Goal: Task Accomplishment & Management: Use online tool/utility

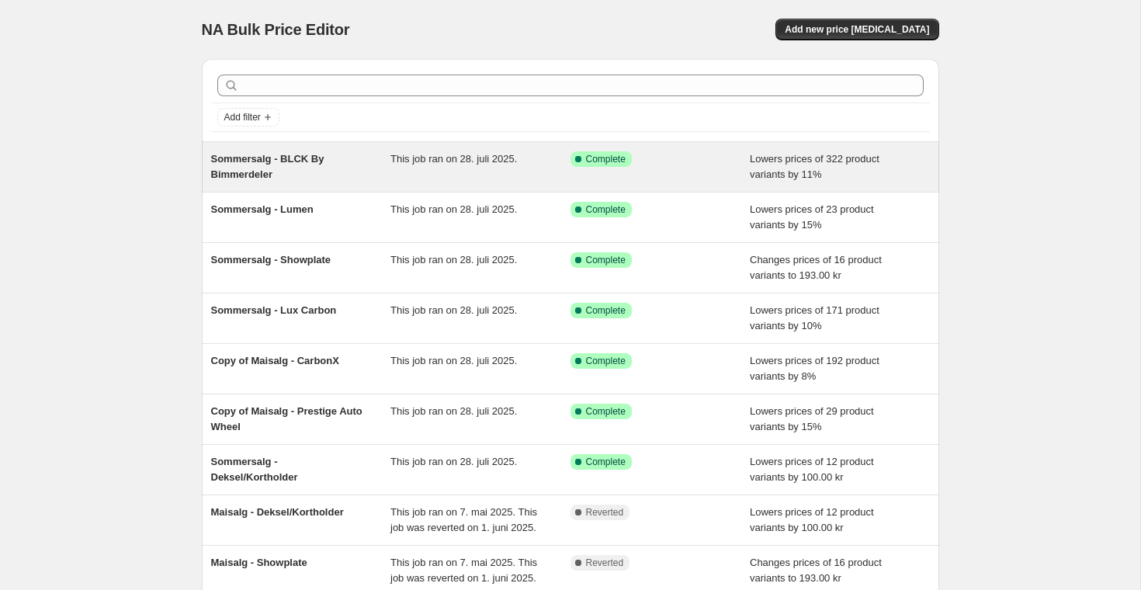
click at [717, 167] on div "Success Complete Complete" at bounding box center [660, 166] width 180 height 31
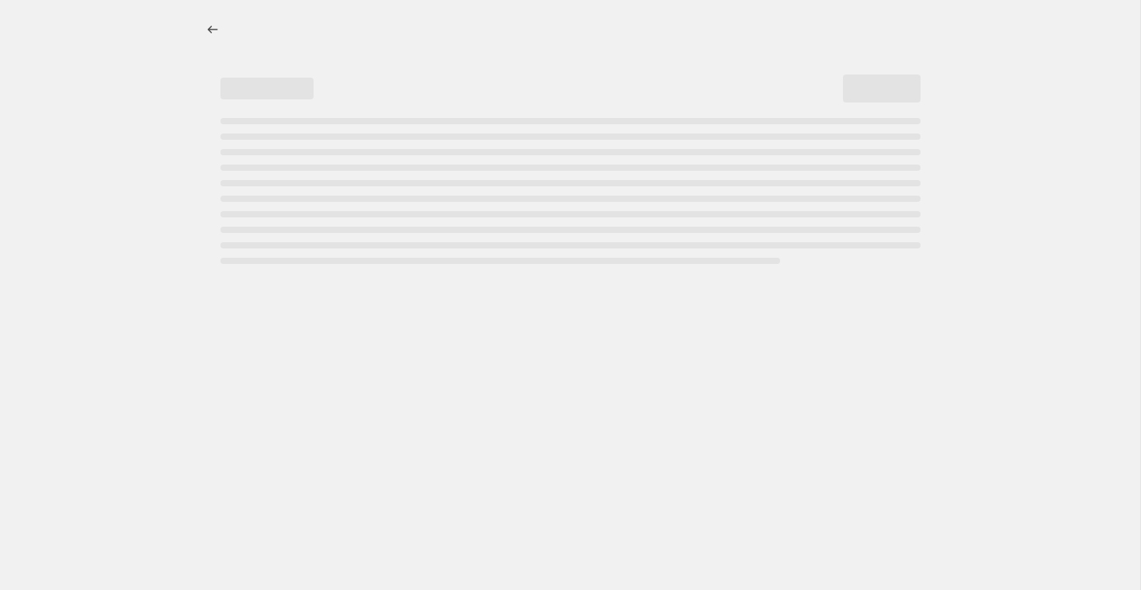
select select "percentage"
select select "vendor"
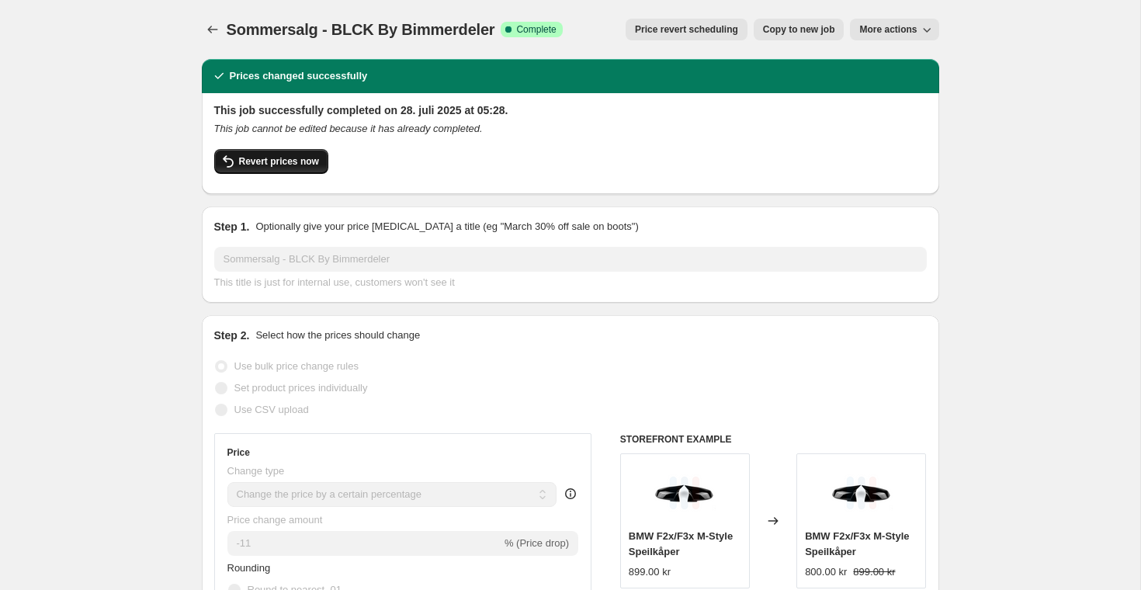
click at [286, 158] on span "Revert prices now" at bounding box center [279, 161] width 80 height 12
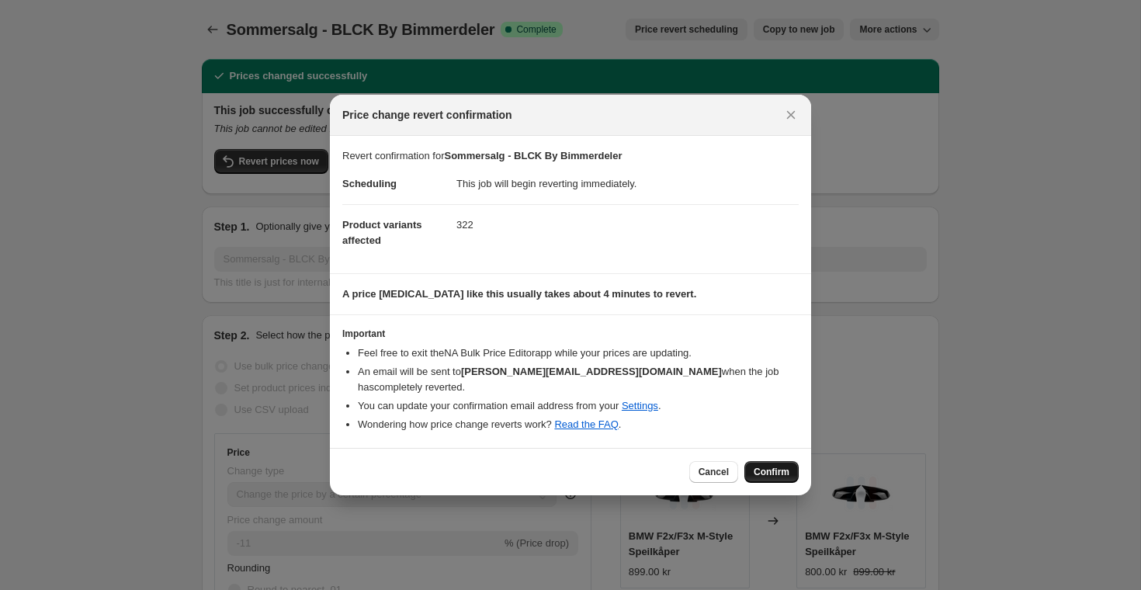
click at [777, 466] on span "Confirm" at bounding box center [771, 472] width 36 height 12
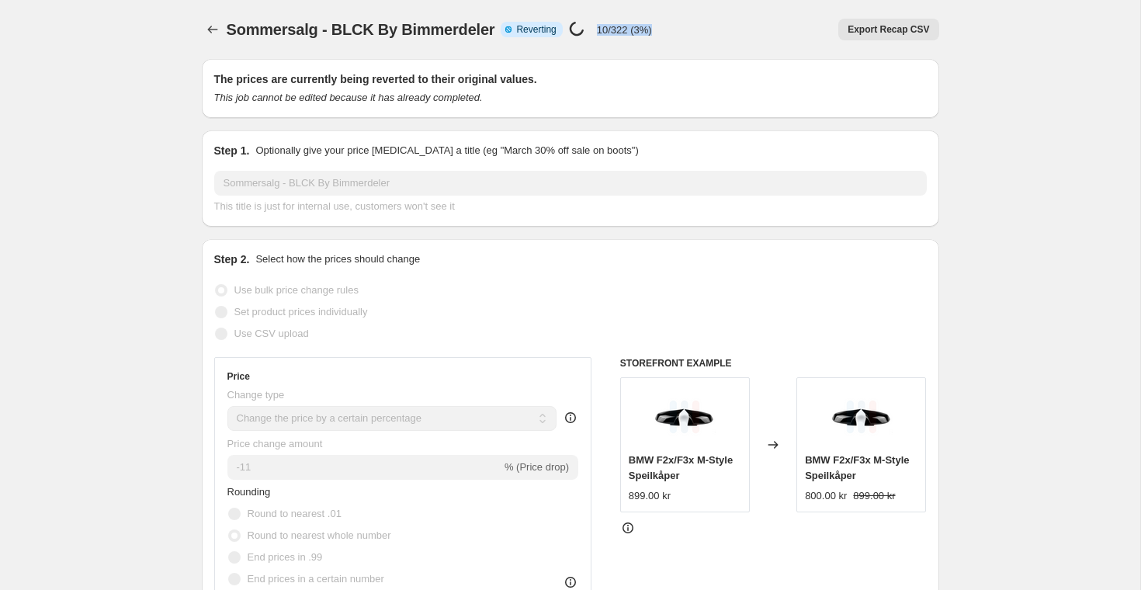
drag, startPoint x: 600, startPoint y: 31, endPoint x: 659, endPoint y: 31, distance: 59.7
click at [659, 31] on div "Sommersalg - BLCK By Bimmerdeler Info Partially complete Reverting Price change…" at bounding box center [570, 30] width 737 height 22
drag, startPoint x: 659, startPoint y: 31, endPoint x: 614, endPoint y: 29, distance: 45.0
click at [614, 29] on div "Sommersalg - BLCK By Bimmerdeler Info Partially complete Reverting Price change…" at bounding box center [570, 30] width 737 height 22
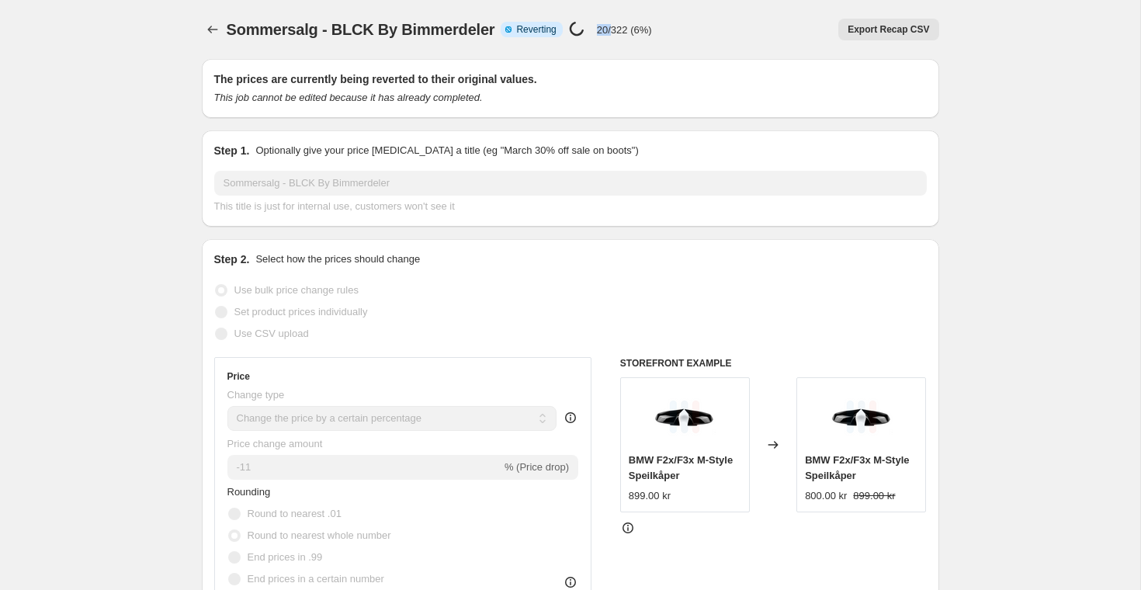
click at [614, 29] on p "20/322 (6%)" at bounding box center [624, 30] width 55 height 12
drag, startPoint x: 602, startPoint y: 29, endPoint x: 686, endPoint y: 29, distance: 83.8
click at [685, 29] on div "Sommersalg - BLCK By Bimmerdeler Info Partially complete Reverting Price change…" at bounding box center [570, 30] width 737 height 22
click at [686, 29] on div "Export Recap CSV" at bounding box center [801, 30] width 275 height 22
drag, startPoint x: 668, startPoint y: 31, endPoint x: 601, endPoint y: 31, distance: 67.5
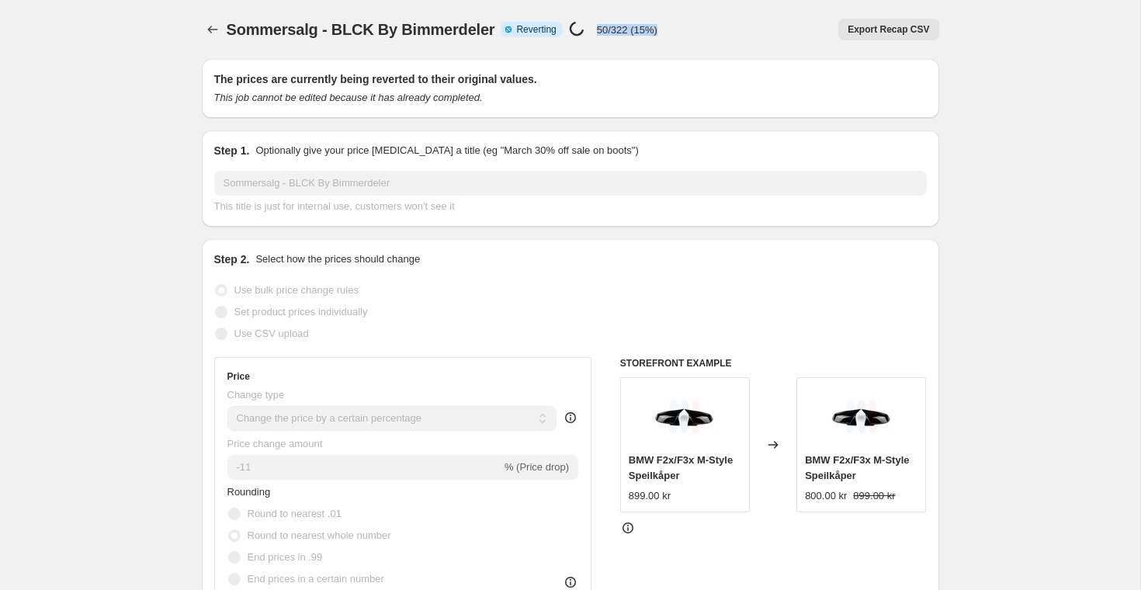
click at [601, 31] on div "Sommersalg - BLCK By Bimmerdeler Info Partially complete Reverting Price change…" at bounding box center [570, 30] width 737 height 22
click at [601, 31] on p "50/322 (15%)" at bounding box center [627, 30] width 61 height 12
drag, startPoint x: 601, startPoint y: 31, endPoint x: 670, endPoint y: 31, distance: 69.8
click at [670, 31] on div "Sommersalg - BLCK By Bimmerdeler Info Partially complete Reverting Price change…" at bounding box center [570, 30] width 737 height 22
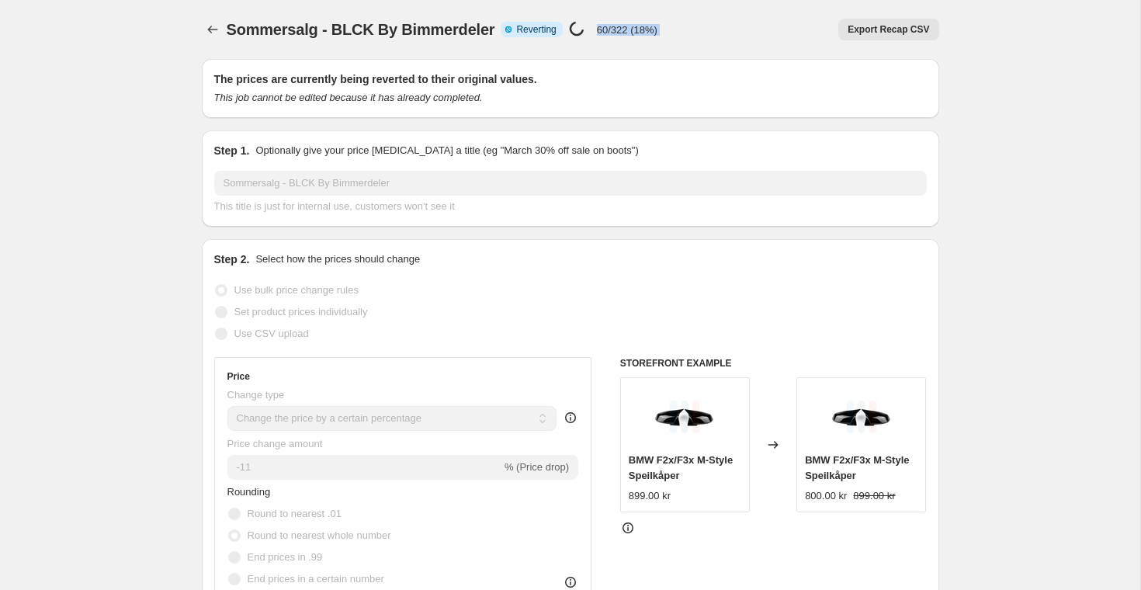
drag, startPoint x: 670, startPoint y: 31, endPoint x: 608, endPoint y: 27, distance: 63.0
click at [608, 29] on div "Sommersalg - BLCK By Bimmerdeler Info Partially complete Reverting Price change…" at bounding box center [570, 30] width 737 height 22
click at [608, 27] on p "60/322 (18%)" at bounding box center [627, 30] width 61 height 12
click at [482, 36] on span "Sommersalg - BLCK By Bimmerdeler" at bounding box center [361, 29] width 268 height 17
drag, startPoint x: 602, startPoint y: 29, endPoint x: 640, endPoint y: 31, distance: 38.1
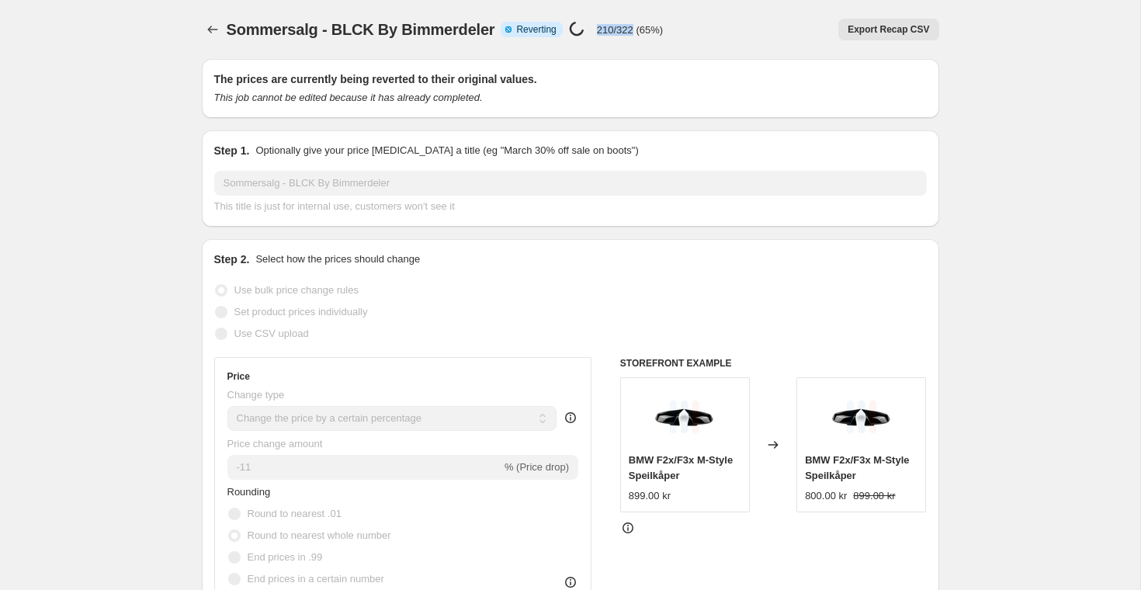
click at [640, 31] on p "210/322 (65%)" at bounding box center [630, 30] width 66 height 12
click at [602, 22] on div "Price change job in progress... 210/322 (65%)" at bounding box center [616, 30] width 94 height 18
drag, startPoint x: 601, startPoint y: 29, endPoint x: 695, endPoint y: 30, distance: 94.7
click at [695, 30] on div "Sommersalg - BLCK By Bimmerdeler Info Partially complete Reverting Price change…" at bounding box center [570, 30] width 737 height 22
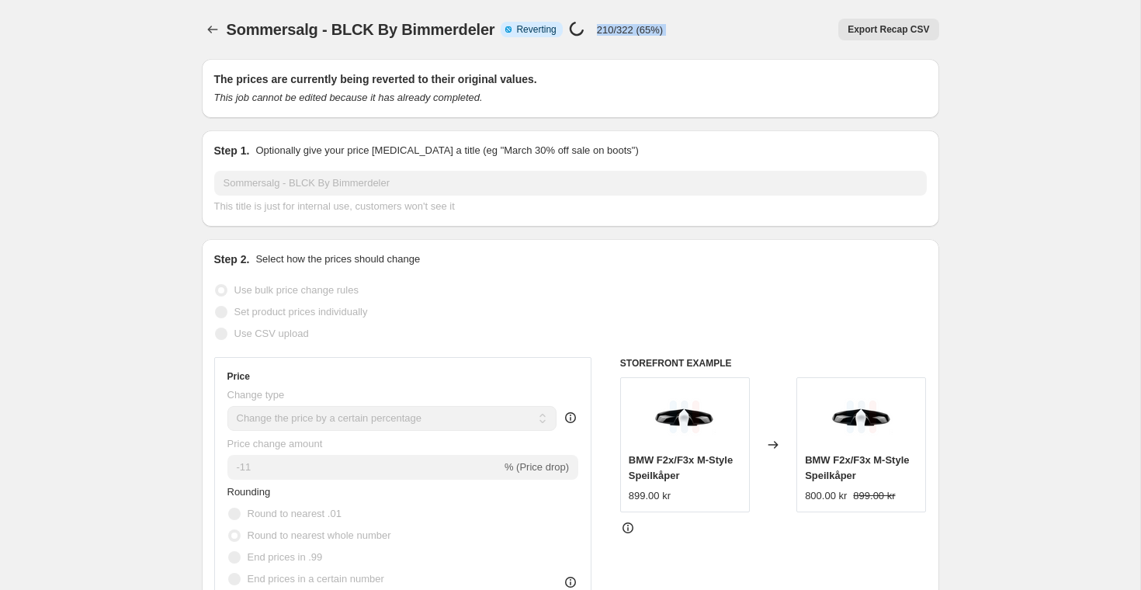
click at [695, 30] on div "Export Recap CSV" at bounding box center [806, 30] width 263 height 22
click at [638, 44] on div "Sommersalg - BLCK By Bimmerdeler. This page is ready Sommersalg - BLCK By Bimme…" at bounding box center [570, 29] width 737 height 59
click at [456, 44] on div "Sommersalg - BLCK By Bimmerdeler. This page is ready Sommersalg - BLCK By Bimme…" at bounding box center [570, 29] width 737 height 59
click at [210, 27] on icon "Price change jobs" at bounding box center [212, 30] width 10 height 8
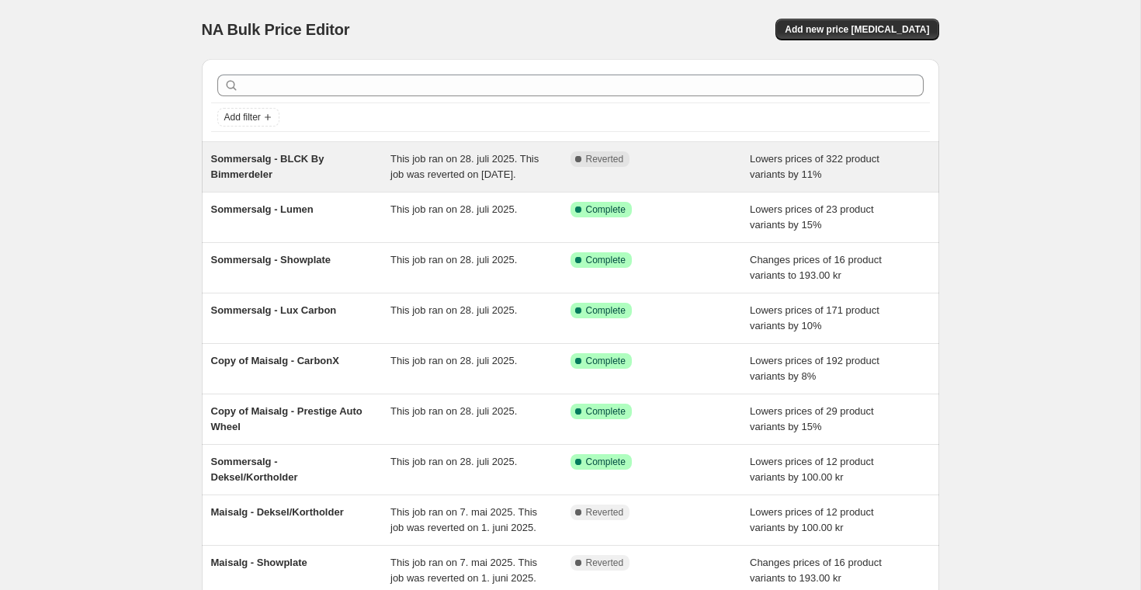
click at [656, 182] on div "Complete Reverted" at bounding box center [660, 166] width 180 height 31
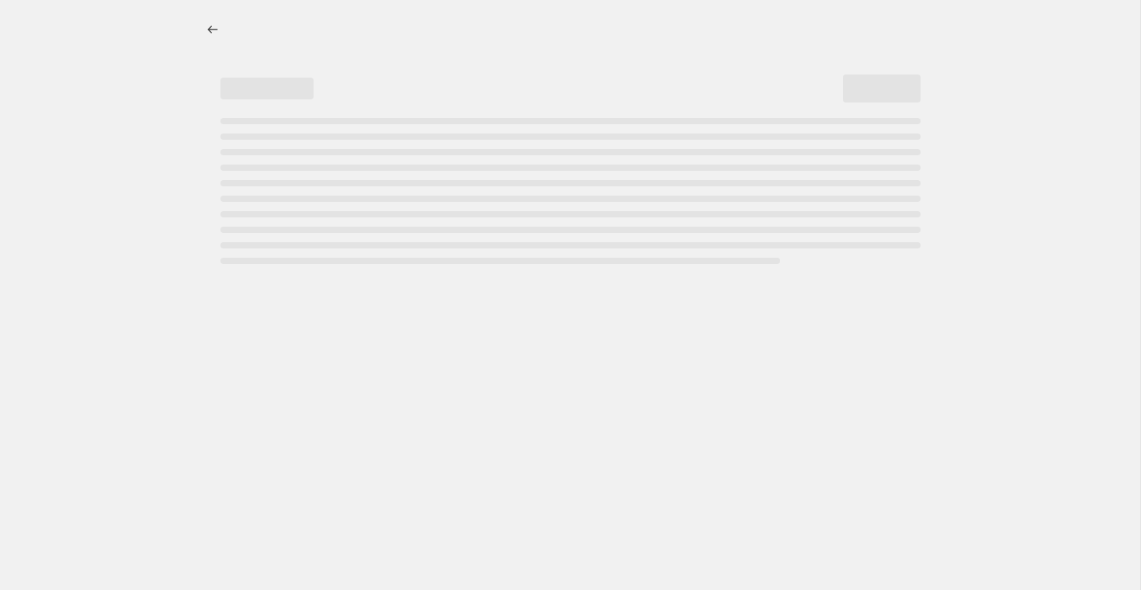
select select "percentage"
select select "vendor"
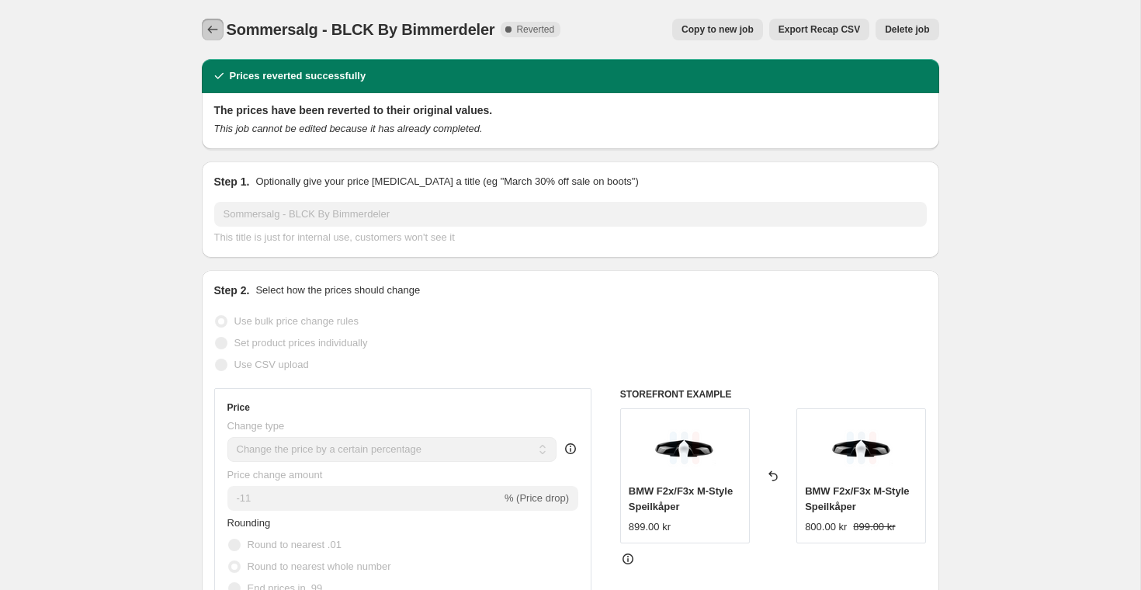
click at [209, 23] on icon "Price change jobs" at bounding box center [213, 30] width 16 height 16
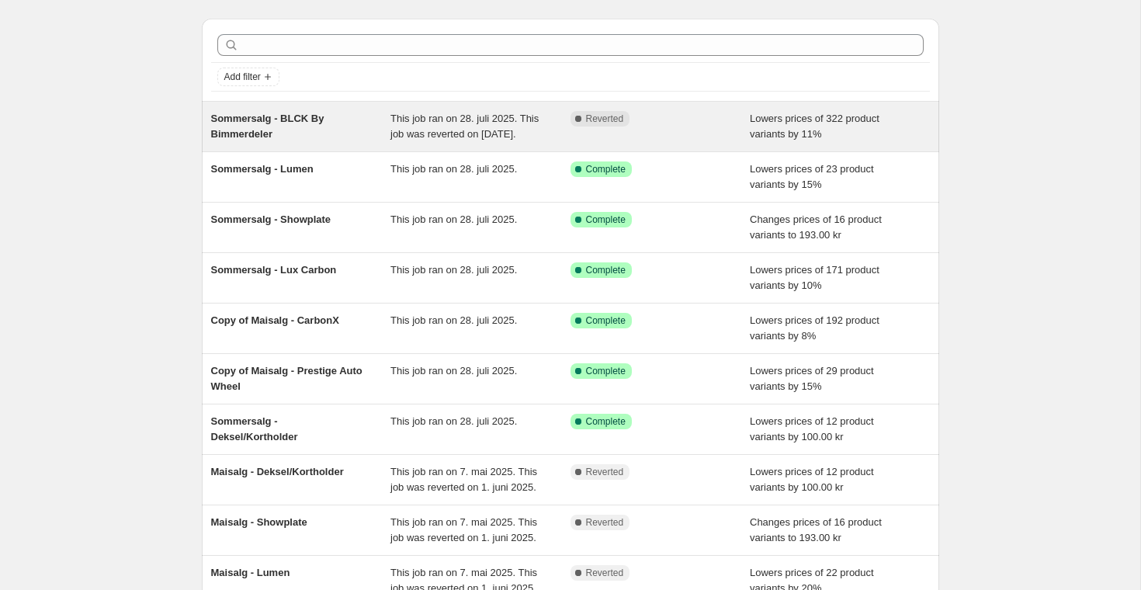
scroll to position [41, 0]
